Goal: Navigation & Orientation: Find specific page/section

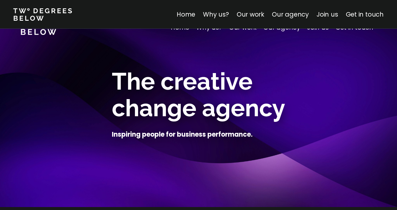
scroll to position [1573, 0]
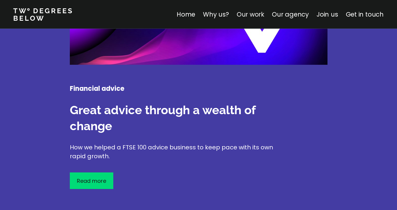
click at [253, 13] on link "Our work" at bounding box center [251, 14] width 28 height 9
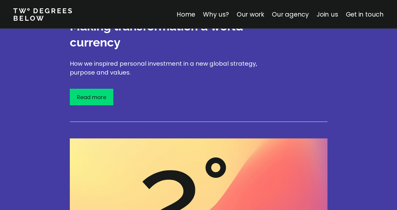
scroll to position [1075, 0]
click at [96, 93] on p "Read more" at bounding box center [91, 97] width 29 height 8
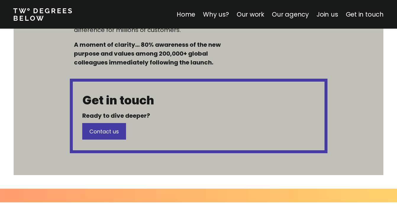
scroll to position [562, 0]
click at [254, 16] on link "Our work" at bounding box center [251, 14] width 28 height 9
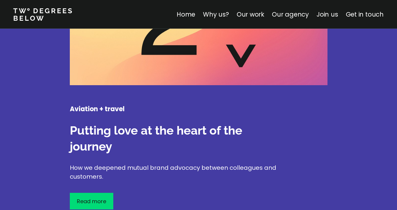
scroll to position [1268, 0]
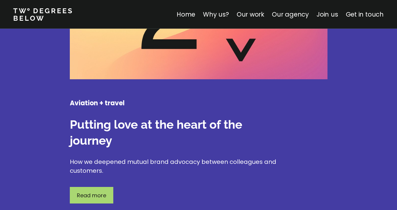
click at [109, 187] on div "Read more" at bounding box center [91, 195] width 43 height 17
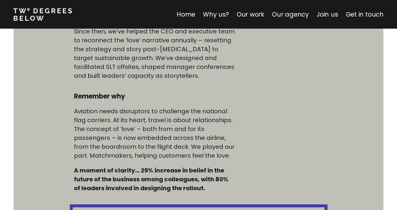
scroll to position [436, 0]
click at [293, 16] on link "Our agency" at bounding box center [290, 14] width 37 height 9
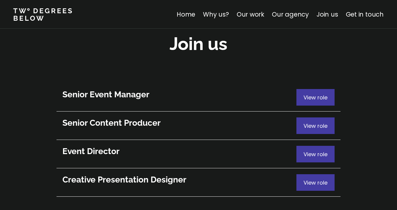
scroll to position [3235, 0]
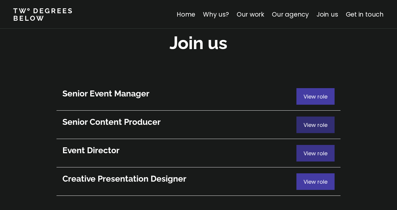
click at [314, 121] on span "View role" at bounding box center [315, 124] width 24 height 7
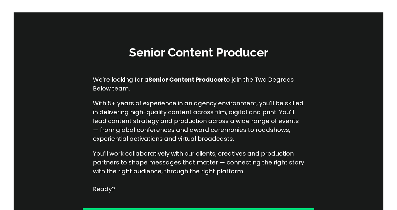
scroll to position [67, 0]
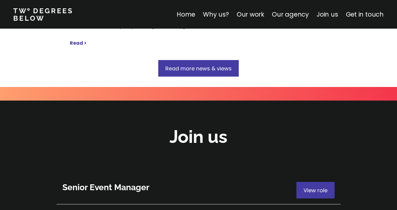
scroll to position [3148, 0]
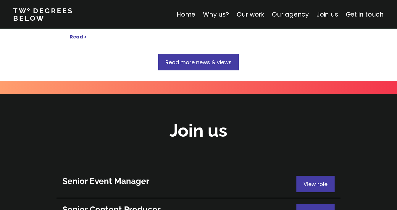
click at [335, 15] on link "Join us" at bounding box center [327, 14] width 22 height 9
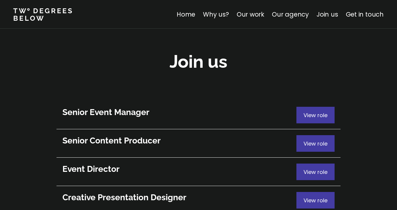
scroll to position [3217, 0]
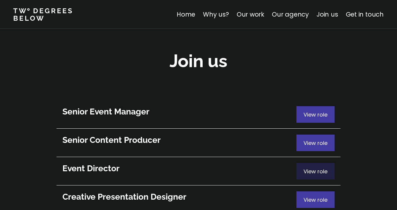
click at [303, 168] on span "View role" at bounding box center [315, 171] width 24 height 7
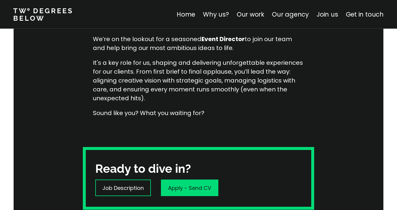
scroll to position [106, 0]
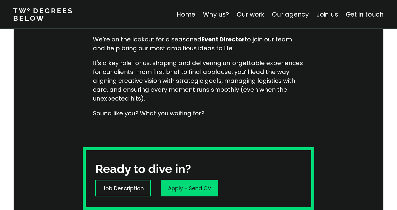
click at [282, 16] on link "Our agency" at bounding box center [290, 14] width 37 height 9
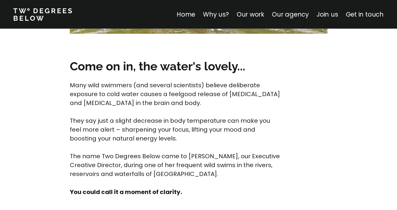
scroll to position [2312, 0]
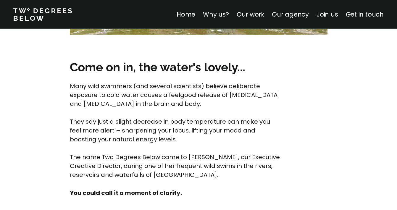
click at [222, 14] on link "Why us?" at bounding box center [216, 14] width 26 height 9
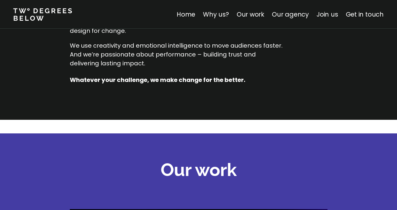
scroll to position [706, 0]
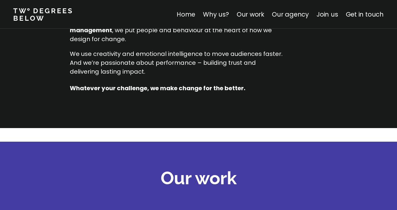
click at [192, 15] on link "Home" at bounding box center [186, 14] width 19 height 9
